Goal: Check status: Check status

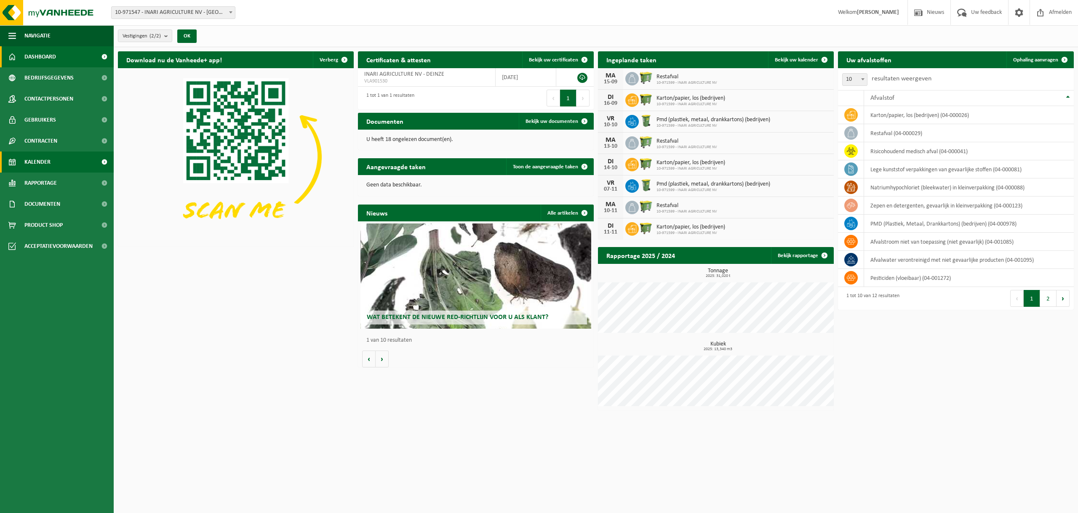
click at [72, 160] on link "Kalender" at bounding box center [57, 162] width 114 height 21
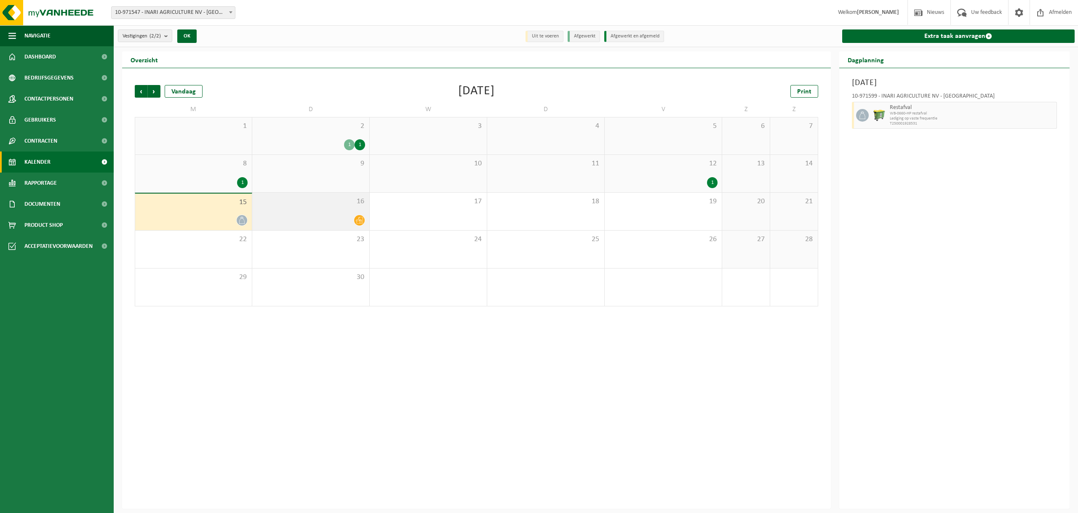
click at [345, 221] on div at bounding box center [310, 220] width 109 height 11
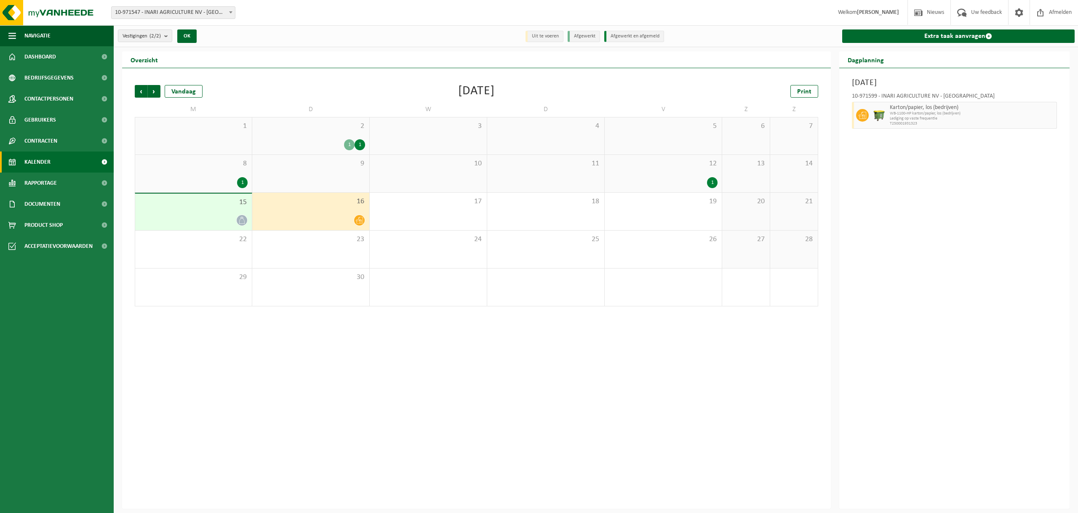
click at [227, 218] on div at bounding box center [193, 220] width 108 height 11
